Goal: Find specific page/section: Locate a particular part of the current website

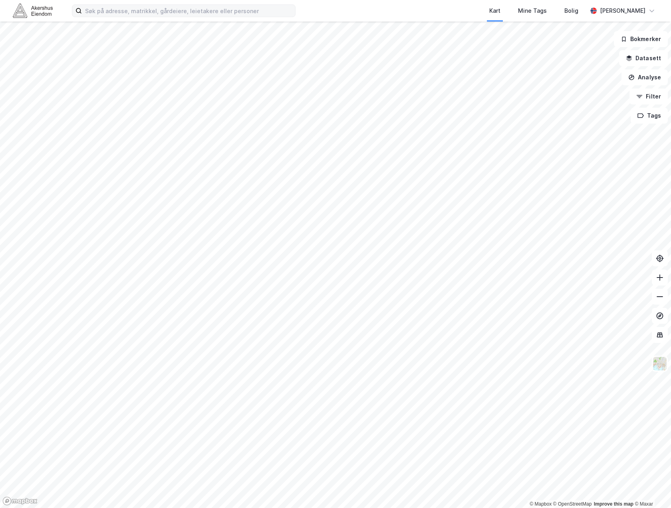
click at [202, 4] on label at bounding box center [184, 10] width 224 height 13
click at [202, 5] on input at bounding box center [188, 11] width 213 height 12
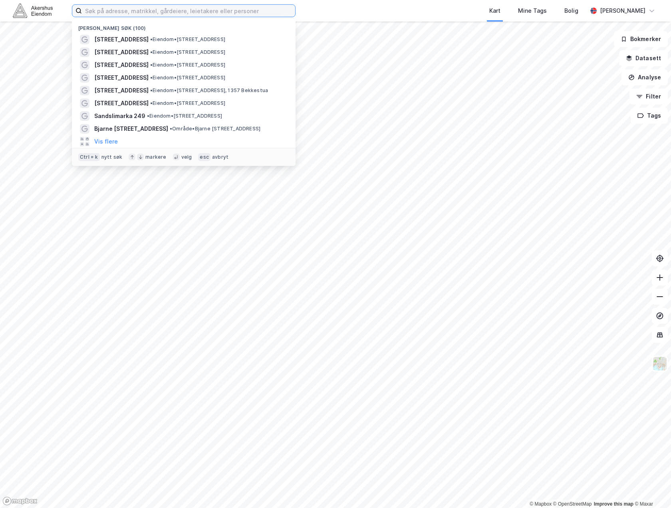
click at [202, 8] on input at bounding box center [188, 11] width 213 height 12
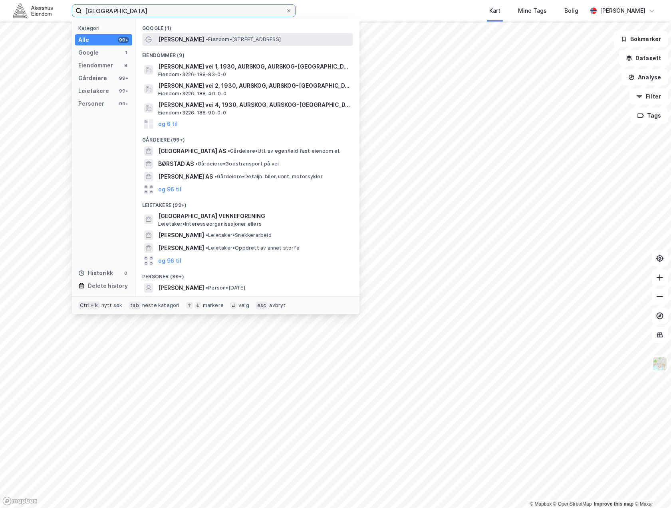
type input "[GEOGRAPHIC_DATA]"
click at [249, 39] on span "• Eiendom • [STREET_ADDRESS]" at bounding box center [243, 39] width 75 height 6
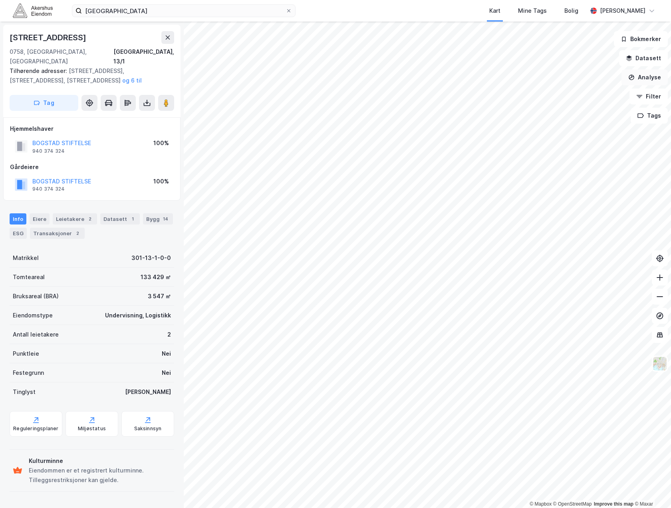
click at [648, 73] on button "Analyse" at bounding box center [644, 77] width 46 height 16
click at [575, 80] on div "Mål avstand" at bounding box center [574, 78] width 69 height 7
